Goal: Complete application form: Complete application form

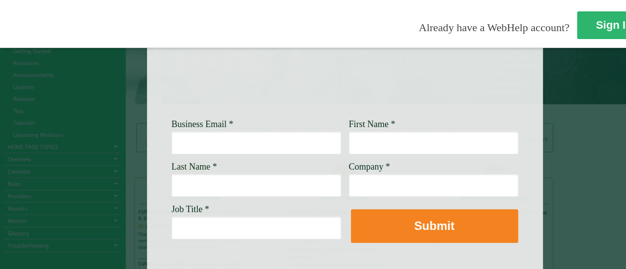
scroll to position [114, 0]
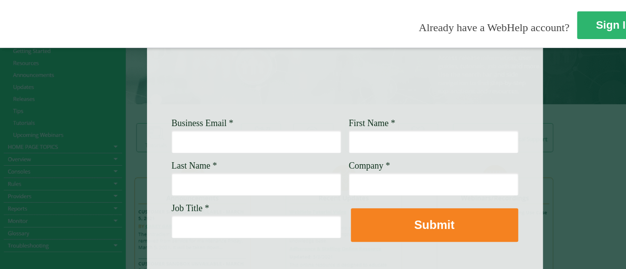
click at [228, 146] on input "Business Email *" at bounding box center [256, 141] width 169 height 23
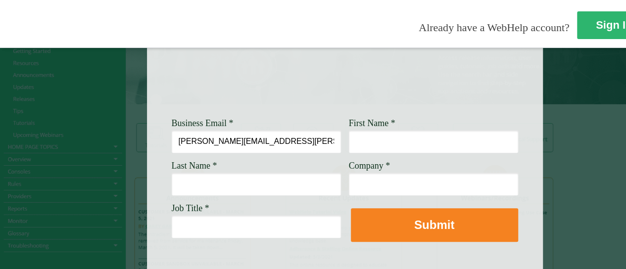
type input "[PERSON_NAME][EMAIL_ADDRESS][PERSON_NAME][DOMAIN_NAME]"
type input "[PERSON_NAME]"
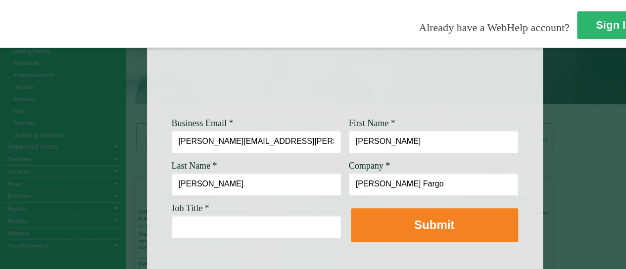
type input "[PERSON_NAME] Fargo"
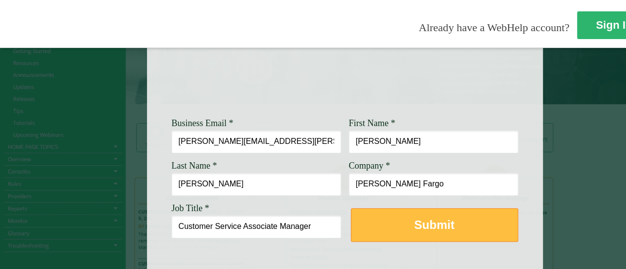
type input "Customer Service Associate Manager"
click at [393, 227] on button "Submit" at bounding box center [434, 225] width 167 height 34
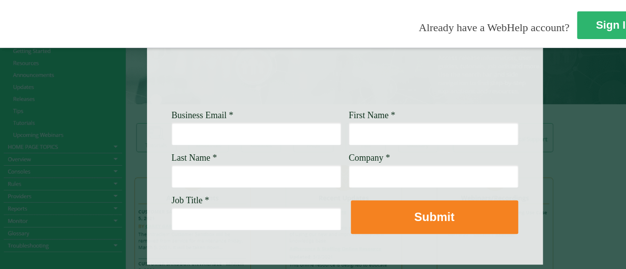
scroll to position [132, 0]
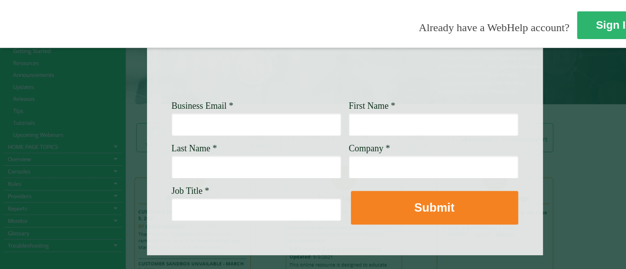
click at [234, 132] on input "Business Email *" at bounding box center [256, 124] width 169 height 23
type input "[PERSON_NAME][EMAIL_ADDRESS][PERSON_NAME][DOMAIN_NAME]"
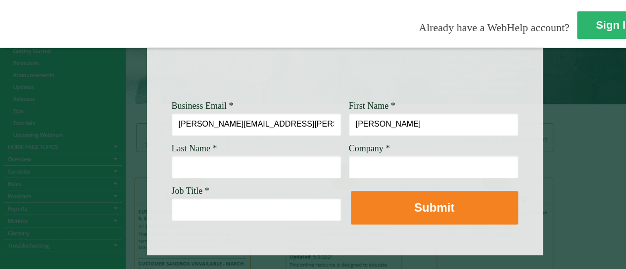
type input "[PERSON_NAME]"
type input "[PERSON_NAME] Fargo"
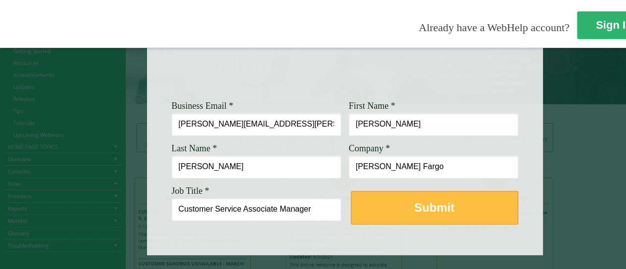
type input "Customer Service Associate Manager"
click at [386, 217] on button "Submit" at bounding box center [434, 208] width 167 height 34
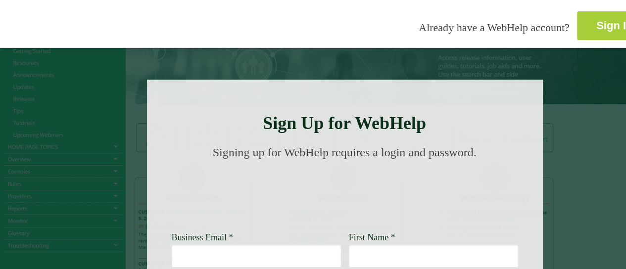
click at [596, 23] on strong "Sign In" at bounding box center [614, 25] width 36 height 12
